Goal: Task Accomplishment & Management: Use online tool/utility

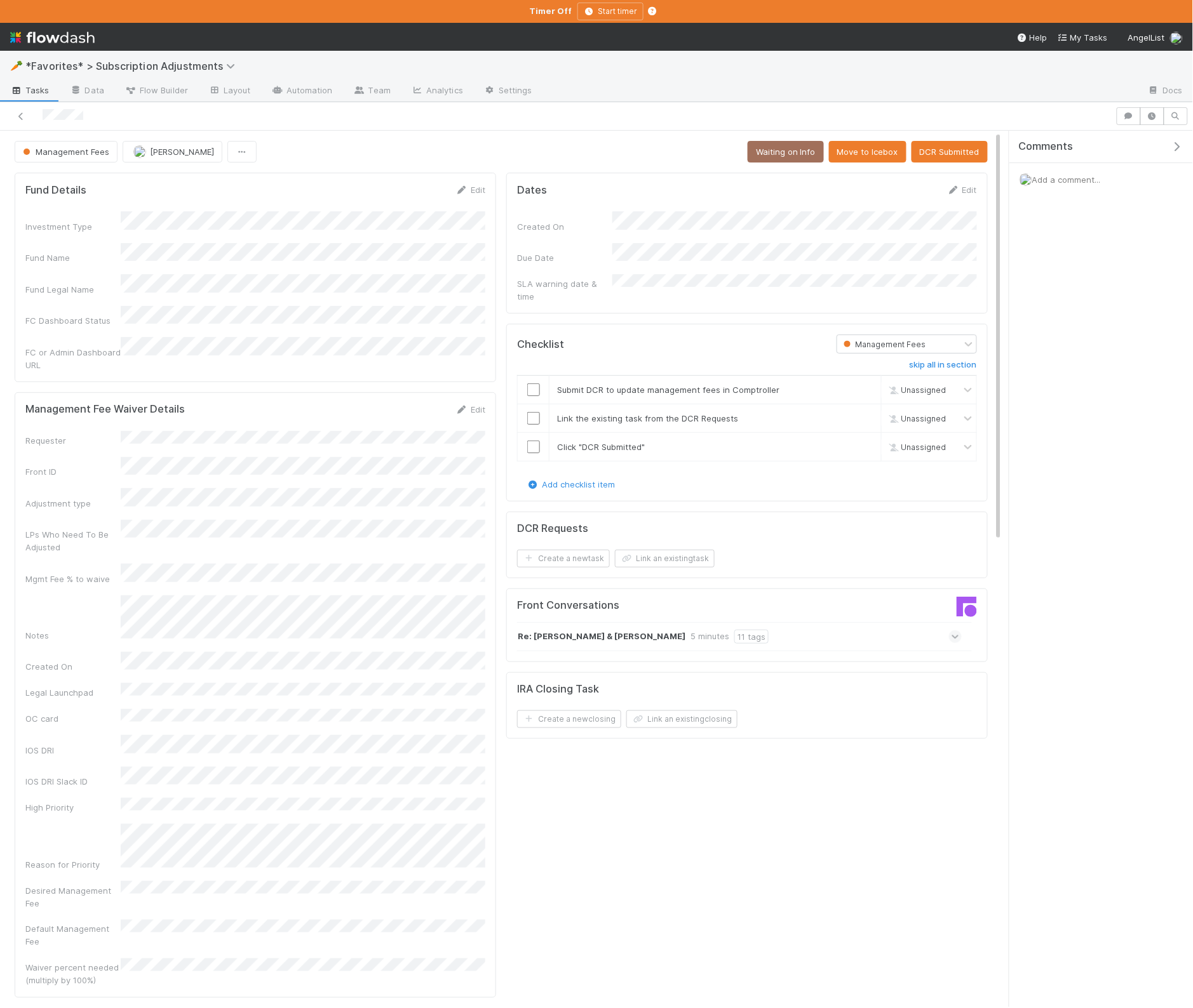
click at [1177, 142] on icon "button" at bounding box center [1176, 146] width 13 height 10
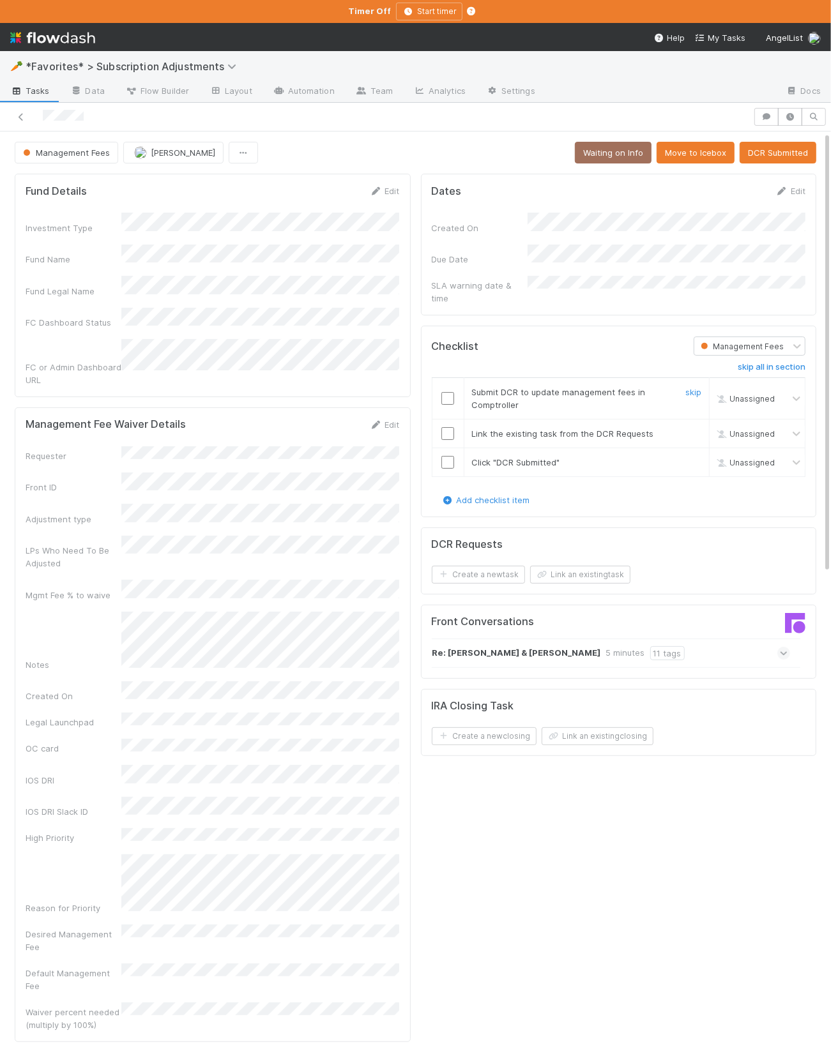
click at [448, 392] on input "checkbox" at bounding box center [447, 398] width 13 height 13
click at [563, 566] on button "Link an existing task" at bounding box center [580, 575] width 100 height 18
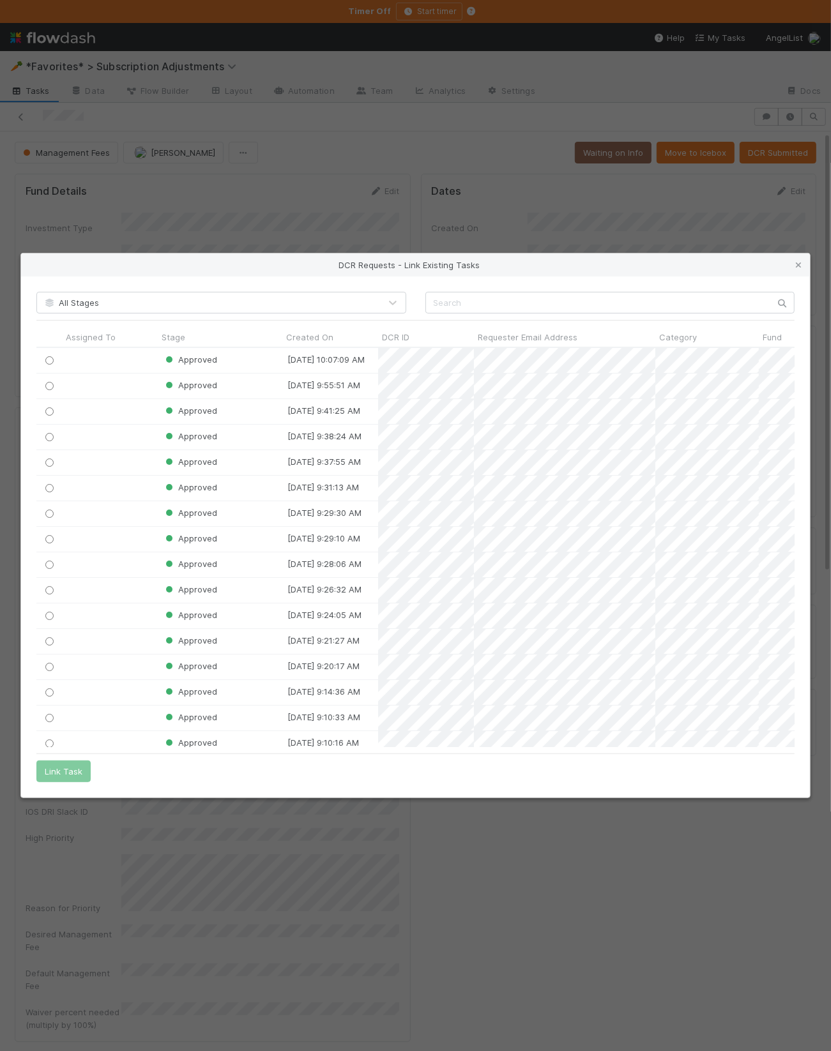
click at [515, 232] on div "DCR Requests - Link Existing Tasks All Stages Assigned To Stage Created On DCR …" at bounding box center [415, 525] width 831 height 1051
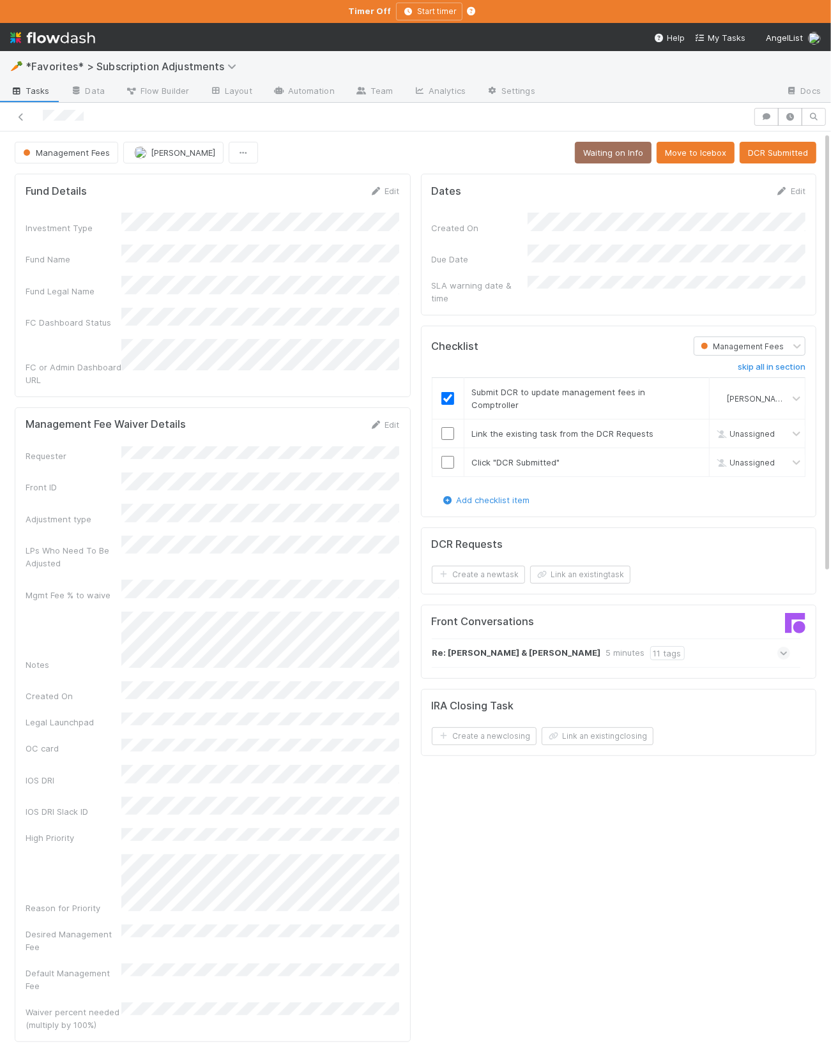
click at [549, 578] on div "DCR Requests Create a new task Link an existing task" at bounding box center [619, 562] width 396 height 68
click at [549, 569] on button "Link an existing task" at bounding box center [580, 575] width 100 height 18
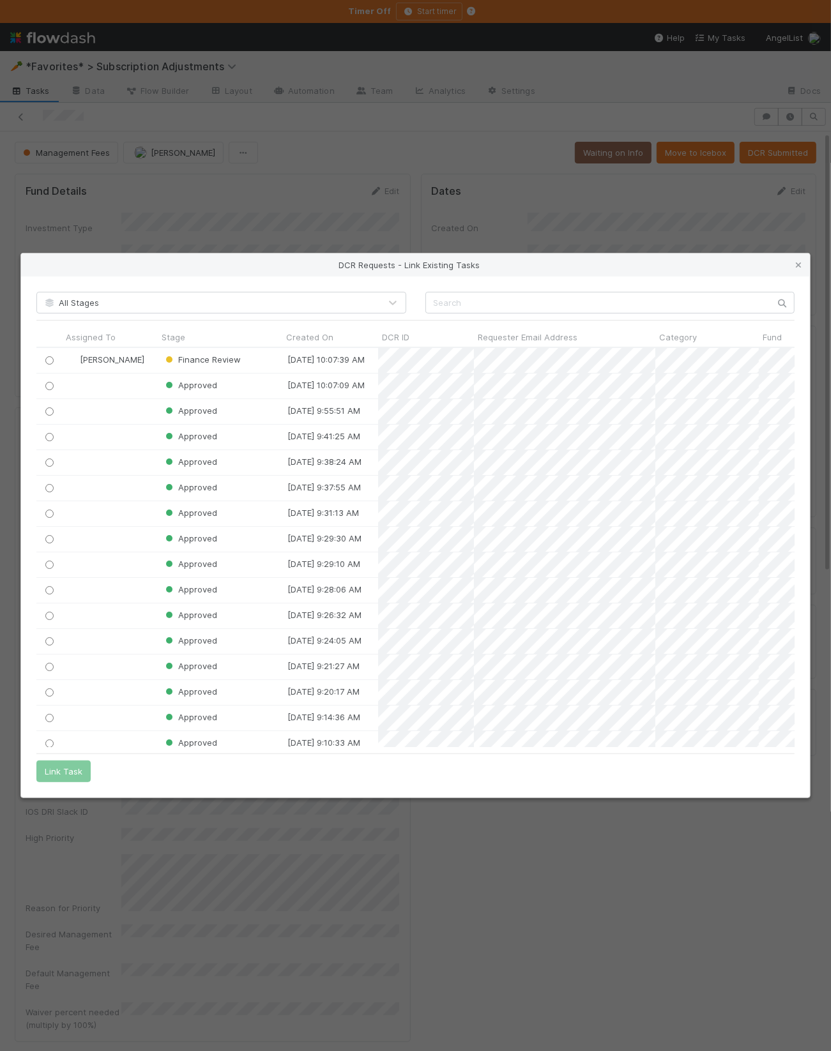
scroll to position [400, 758]
click at [50, 360] on input "radio" at bounding box center [49, 360] width 8 height 8
click at [56, 735] on button "Link Task" at bounding box center [63, 772] width 54 height 22
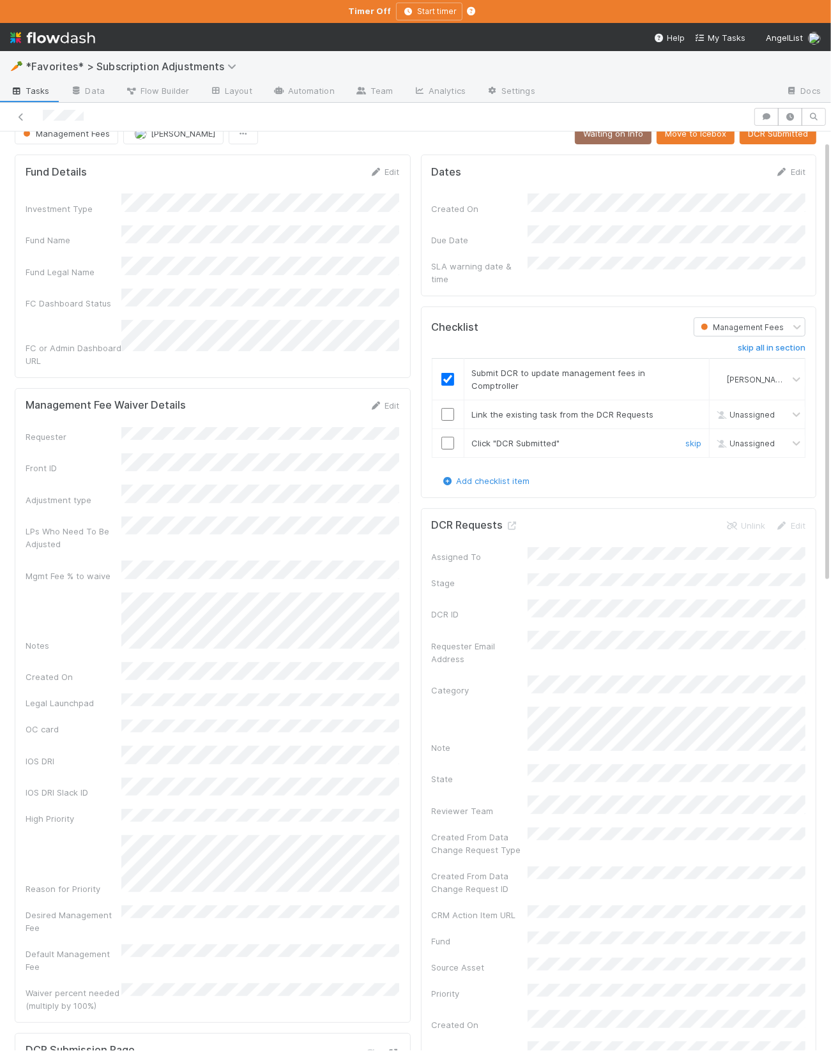
scroll to position [27, 0]
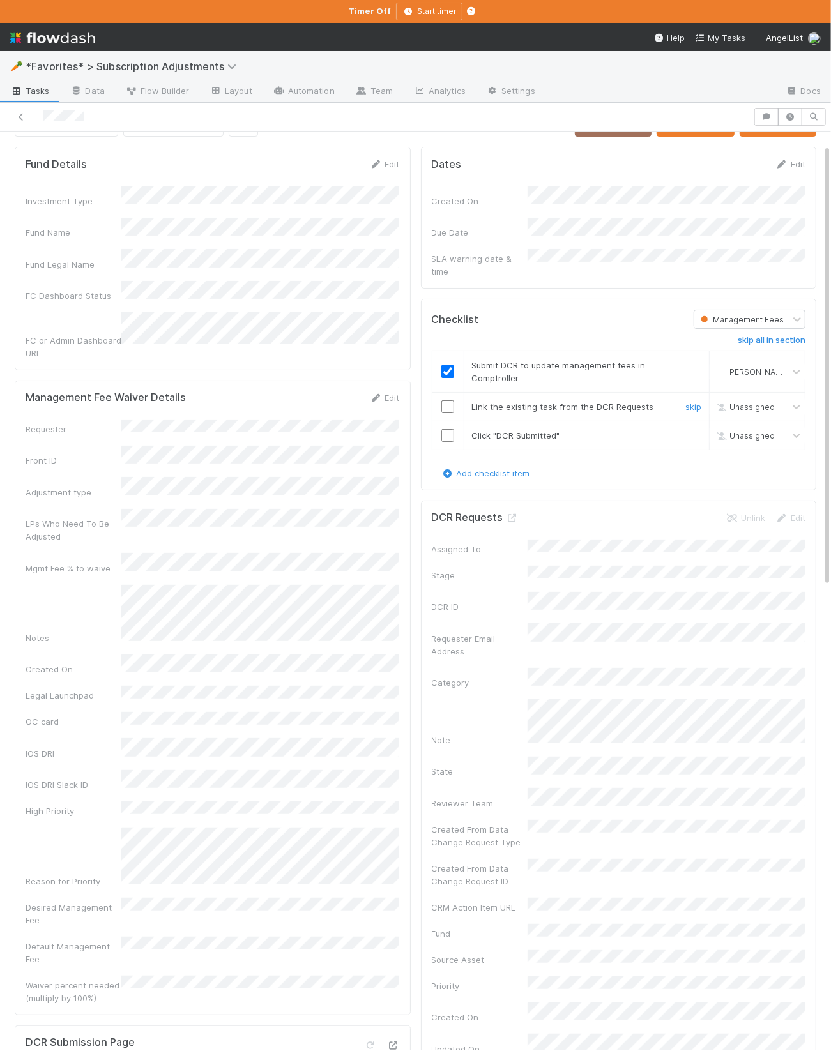
click at [451, 400] on input "checkbox" at bounding box center [447, 406] width 13 height 13
click at [447, 429] on input "checkbox" at bounding box center [447, 435] width 13 height 13
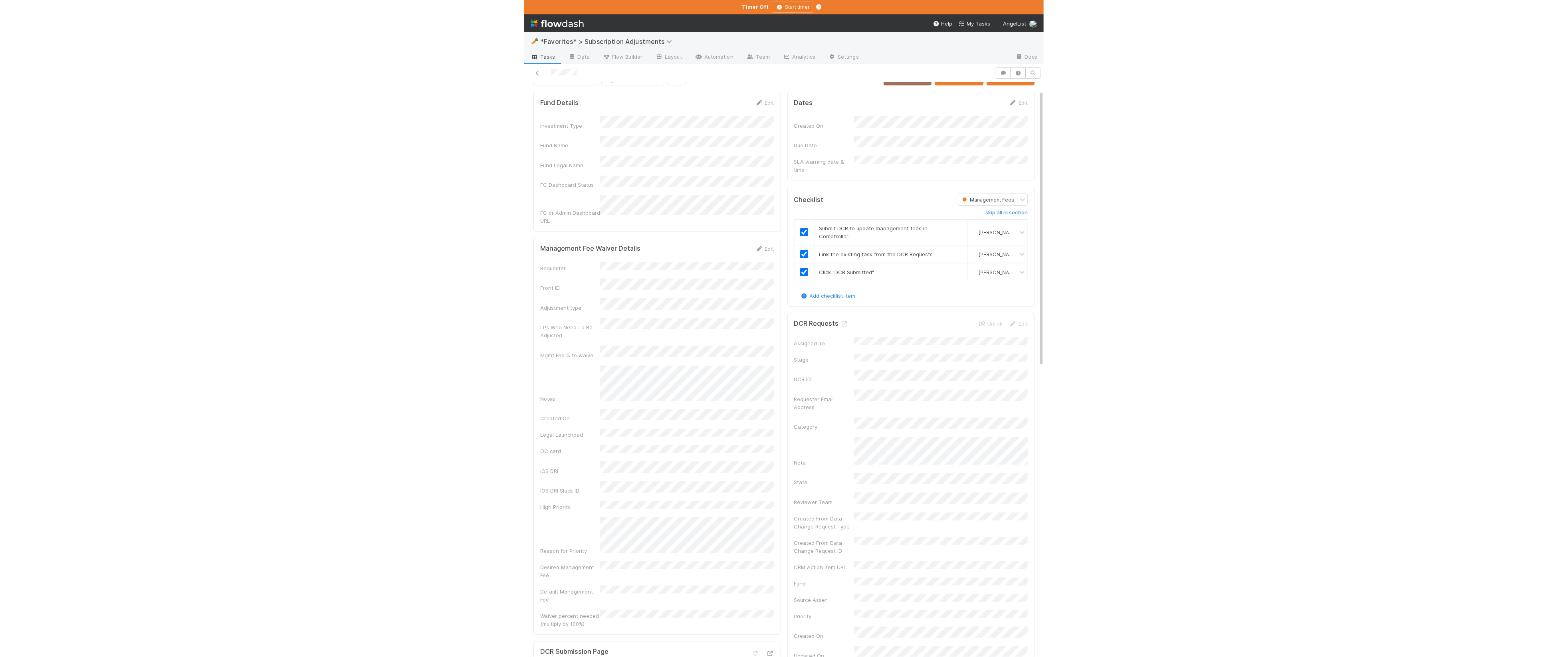
scroll to position [0, 0]
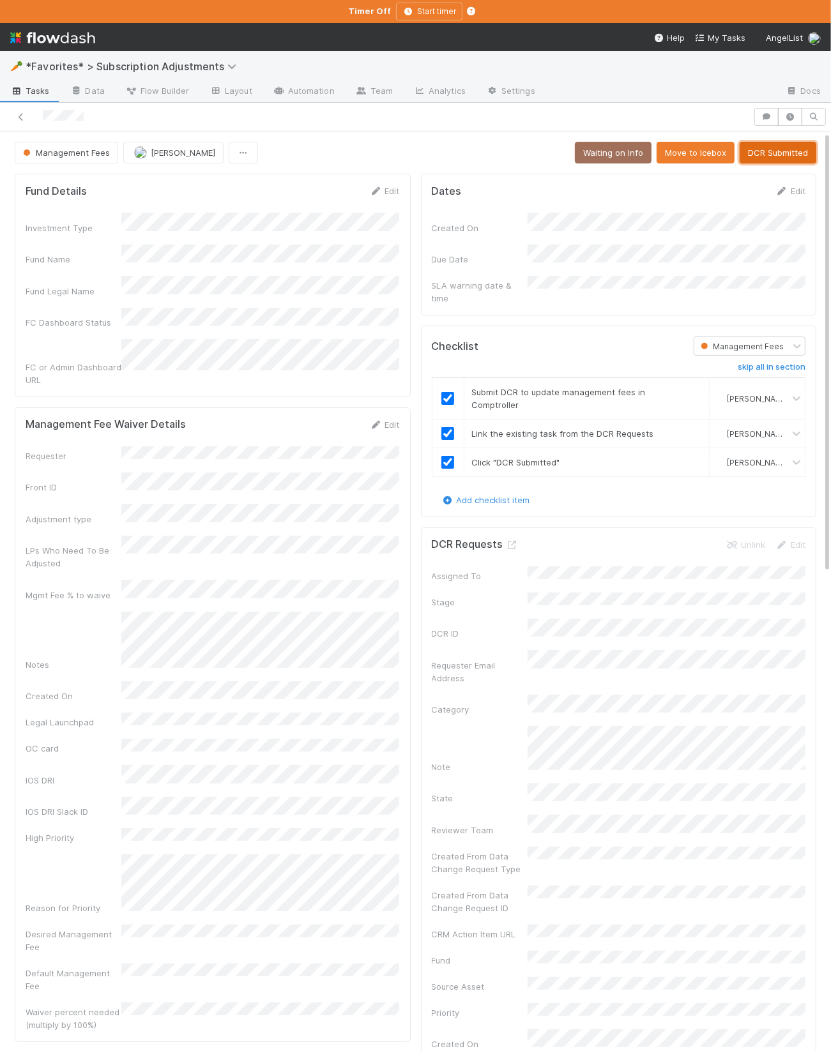
click at [787, 149] on button "DCR Submitted" at bounding box center [778, 153] width 77 height 22
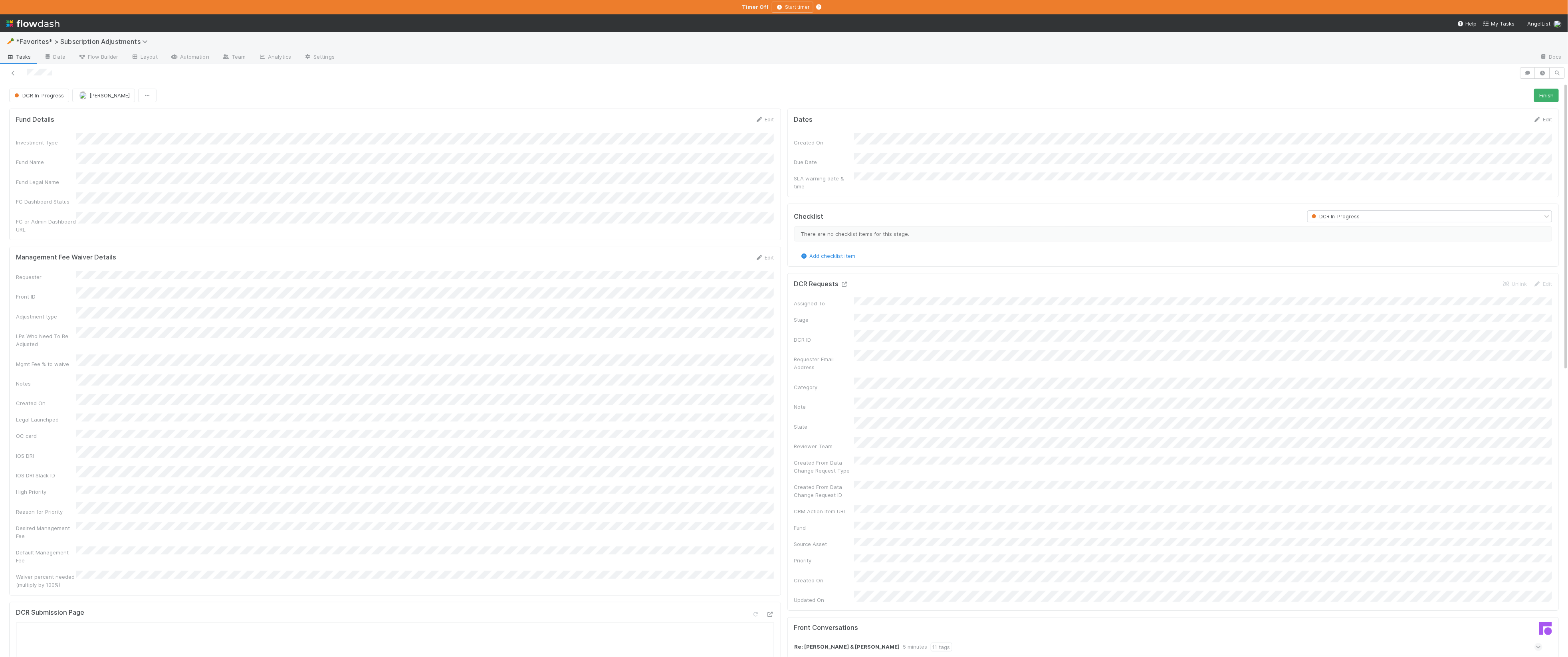
click at [841, 282] on icon at bounding box center [845, 284] width 8 height 5
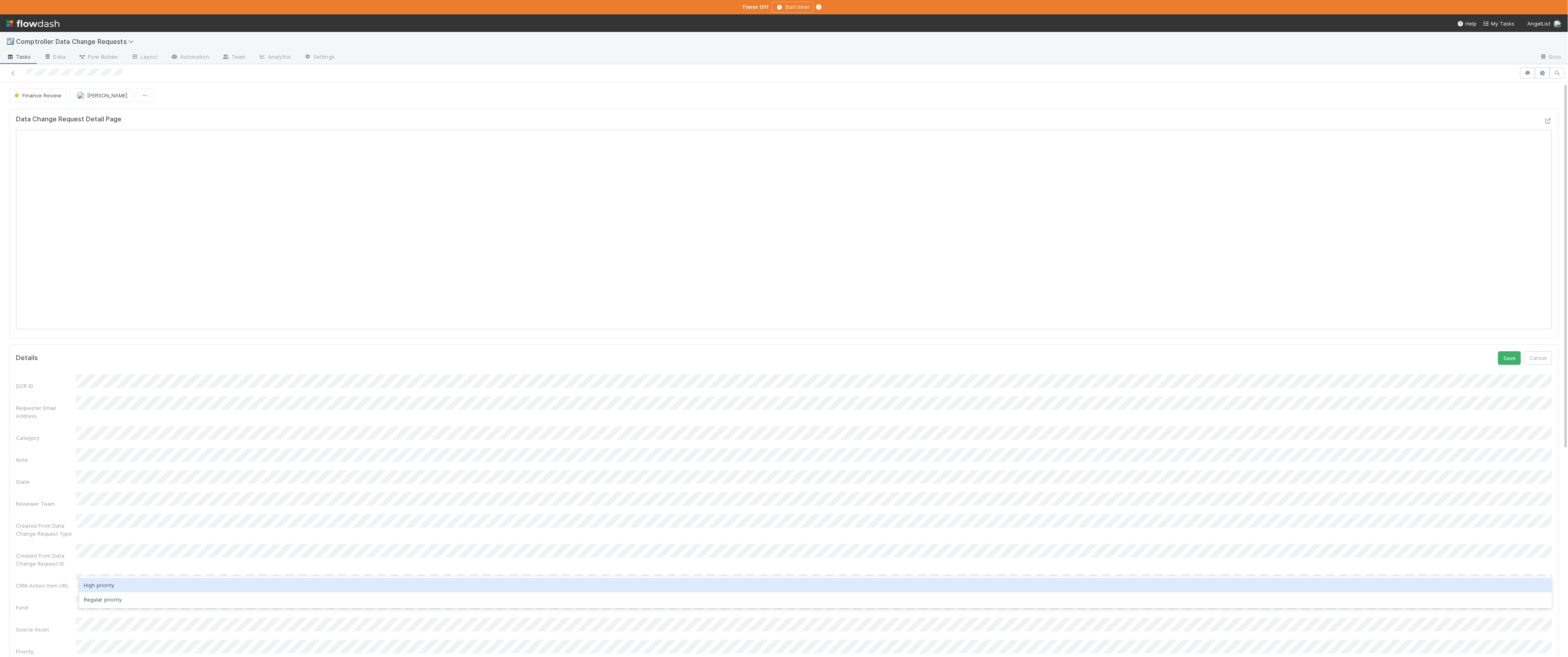
click at [103, 459] on div "High priority" at bounding box center [815, 585] width 1473 height 14
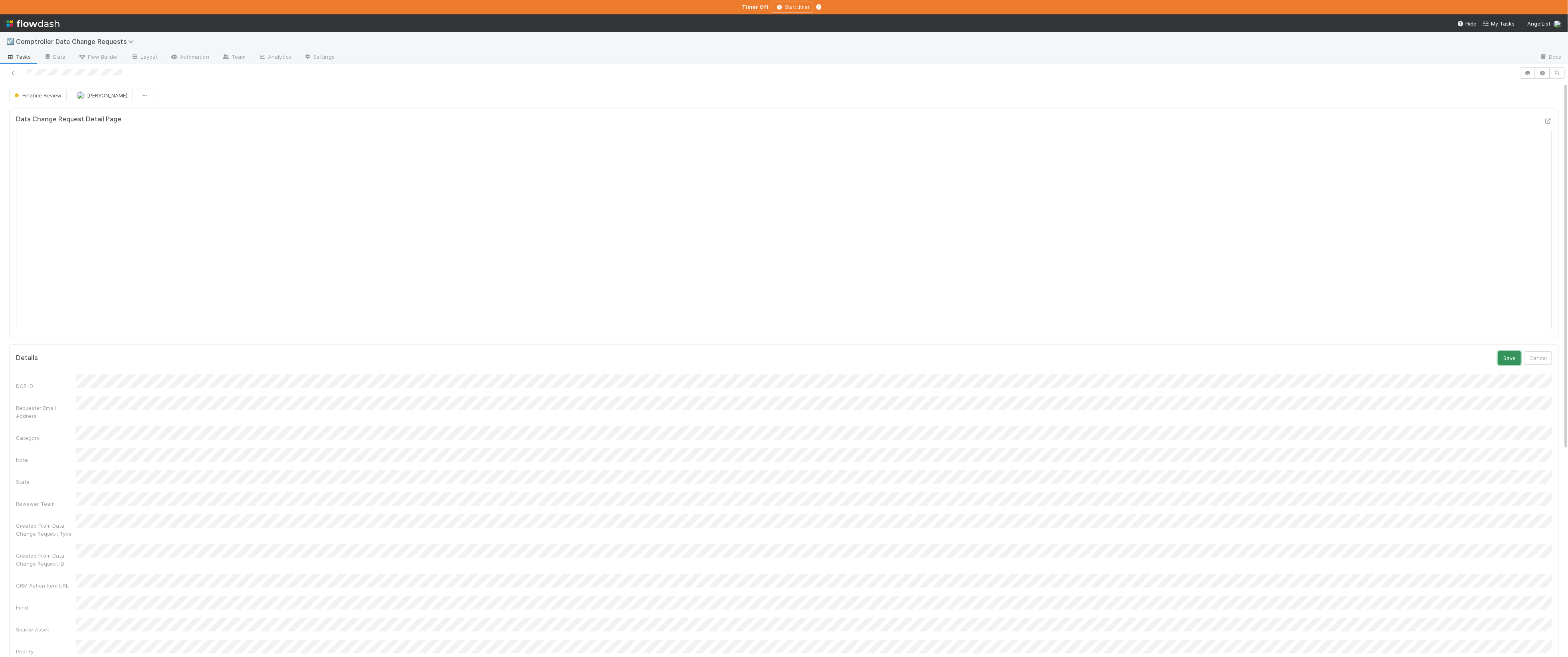
click at [842, 357] on button "Save" at bounding box center [1509, 358] width 23 height 14
